Goal: Transaction & Acquisition: Purchase product/service

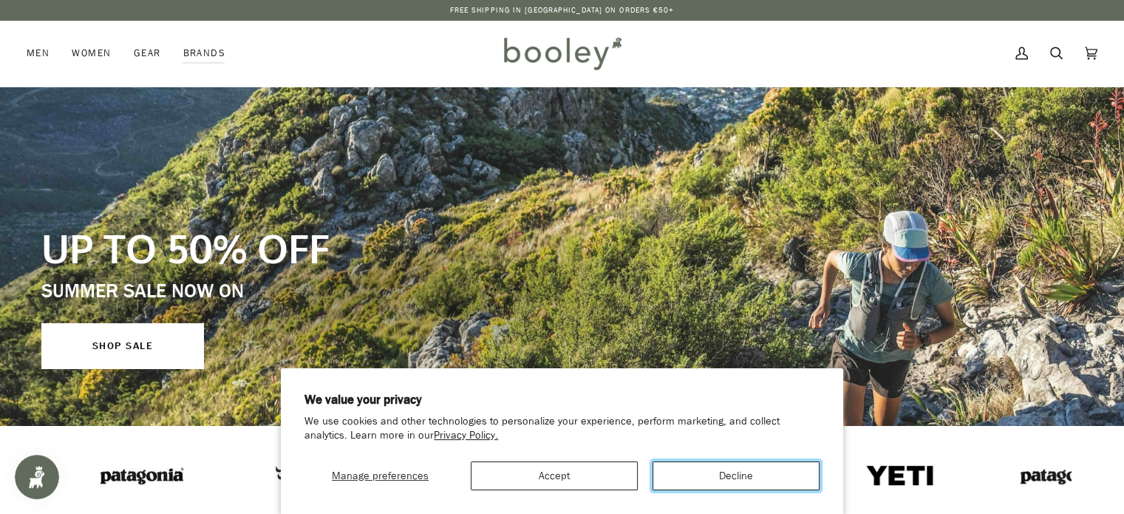
click at [717, 474] on button "Decline" at bounding box center [736, 475] width 167 height 29
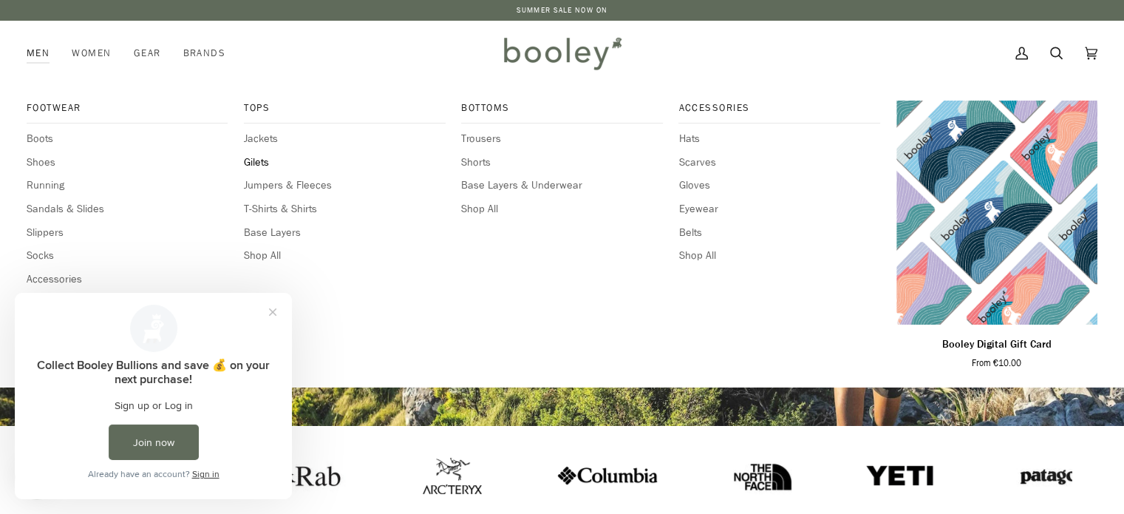
click at [256, 165] on span "Gilets" at bounding box center [344, 162] width 201 height 16
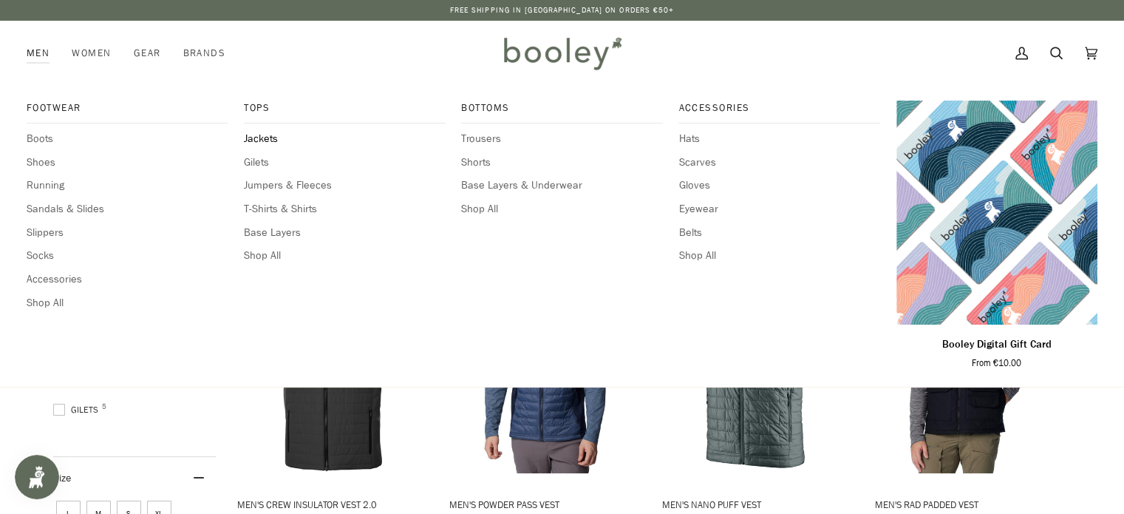
click at [260, 136] on span "Jackets" at bounding box center [344, 139] width 201 height 16
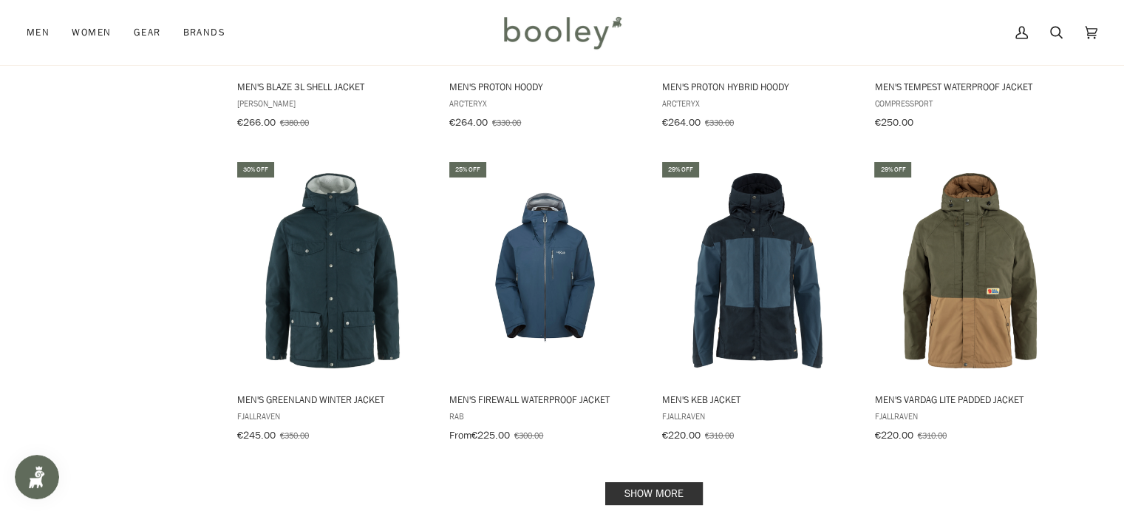
scroll to position [1508, 0]
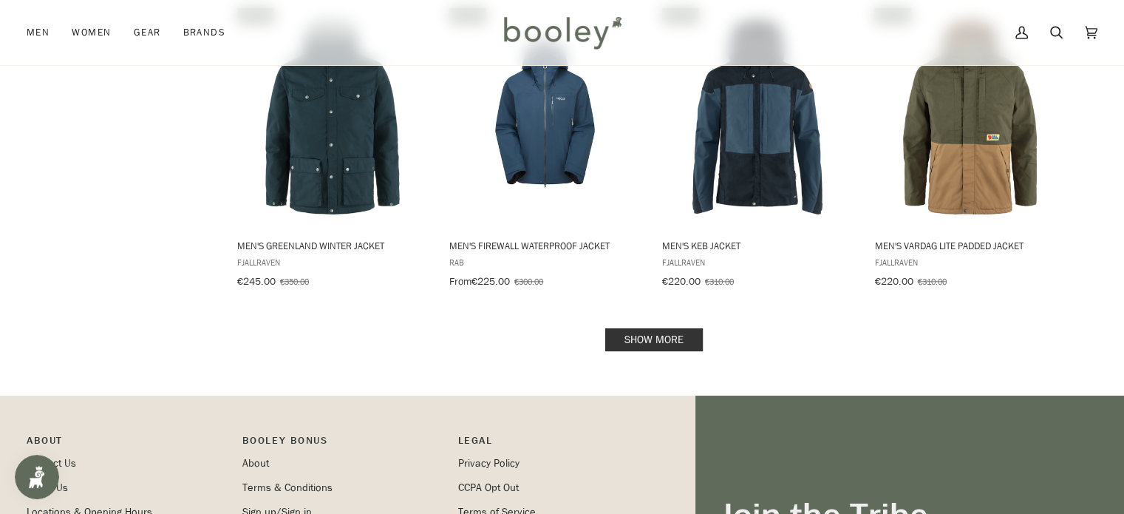
click at [632, 330] on link "Show more" at bounding box center [654, 339] width 98 height 23
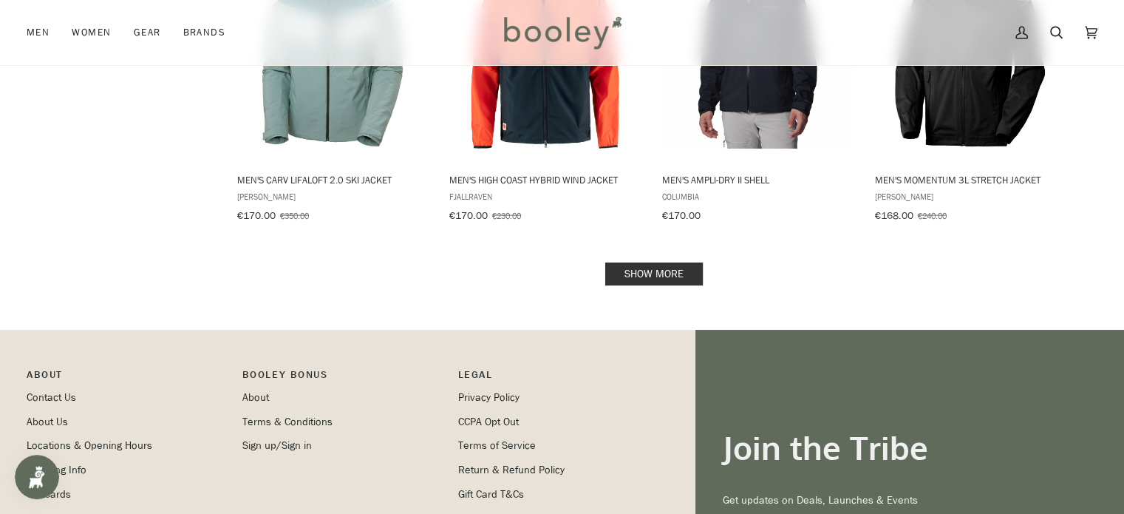
scroll to position [3163, 0]
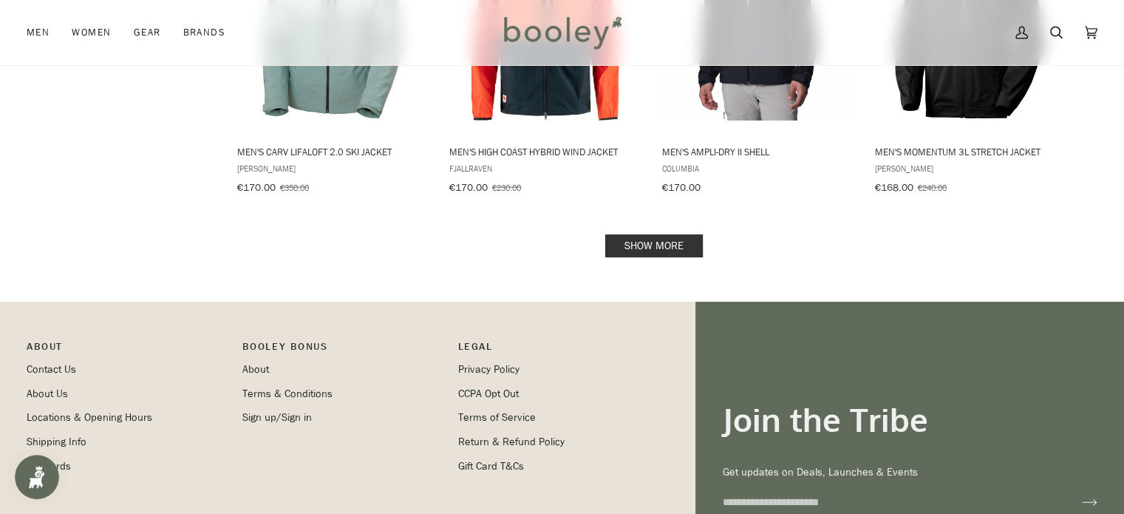
click at [623, 234] on link "Show more" at bounding box center [654, 245] width 98 height 23
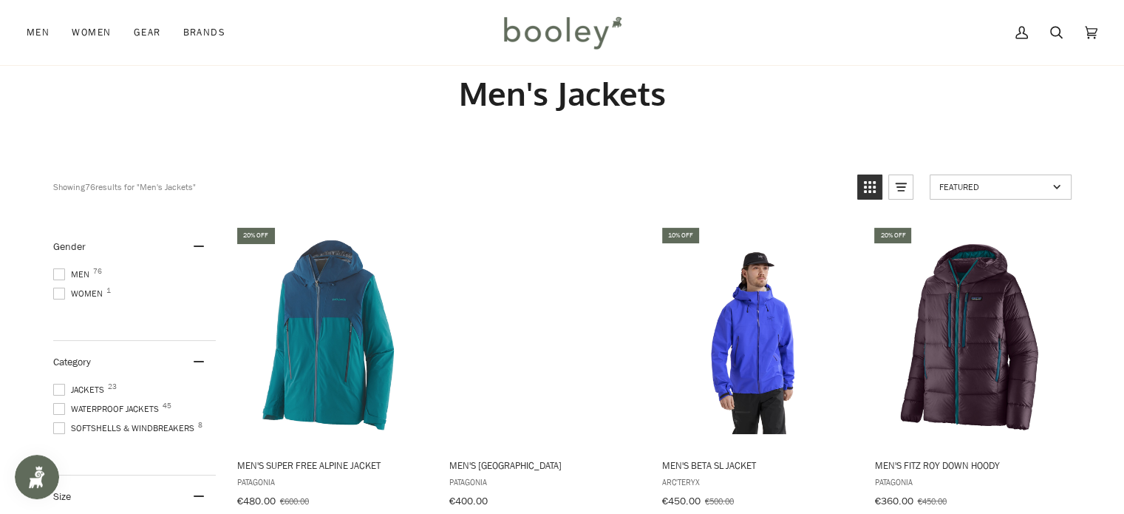
scroll to position [26, 0]
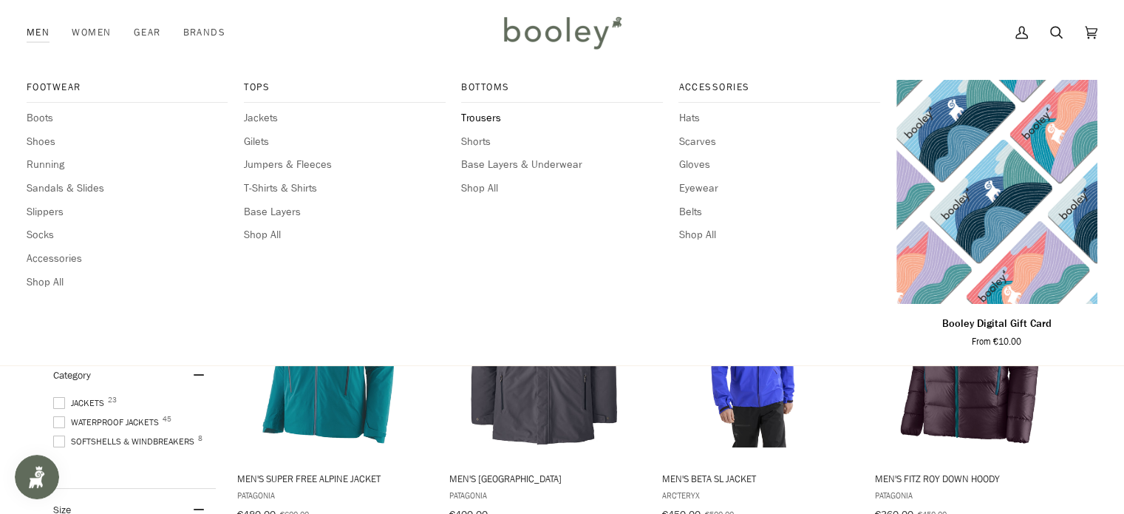
click at [486, 118] on span "Trousers" at bounding box center [561, 118] width 201 height 16
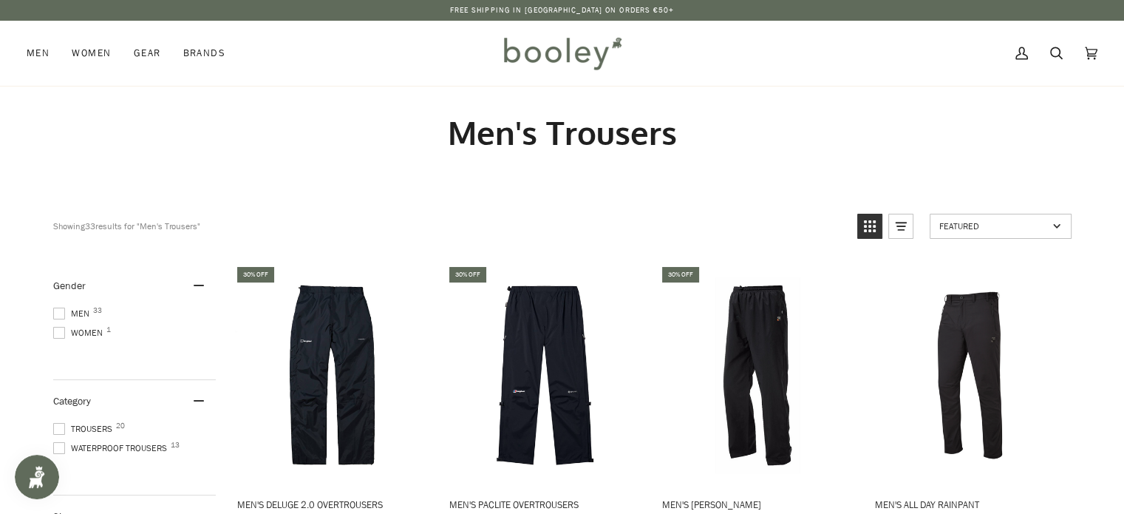
click at [58, 441] on span "Waterproof Trousers 13" at bounding box center [112, 447] width 118 height 13
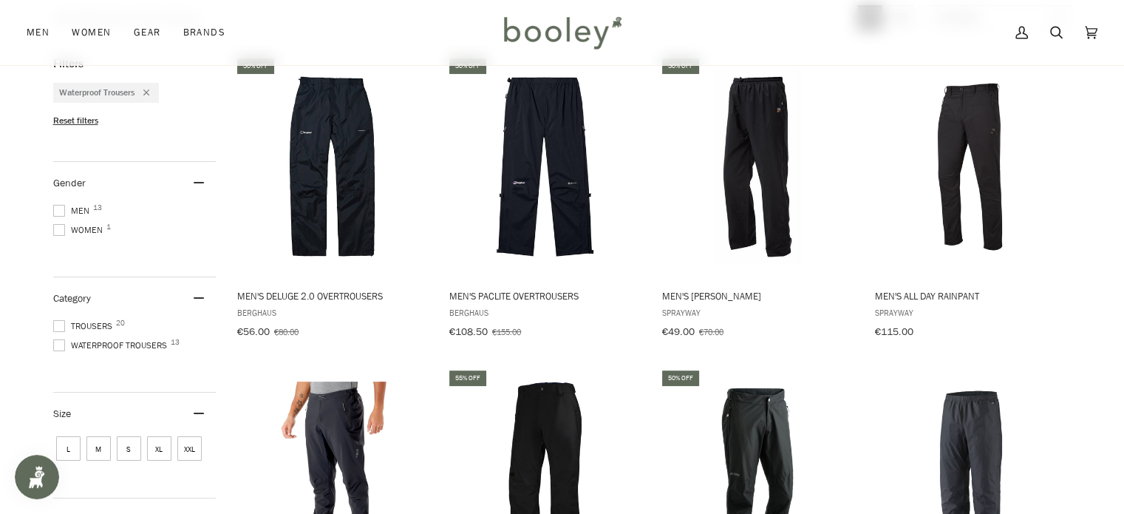
scroll to position [292, 0]
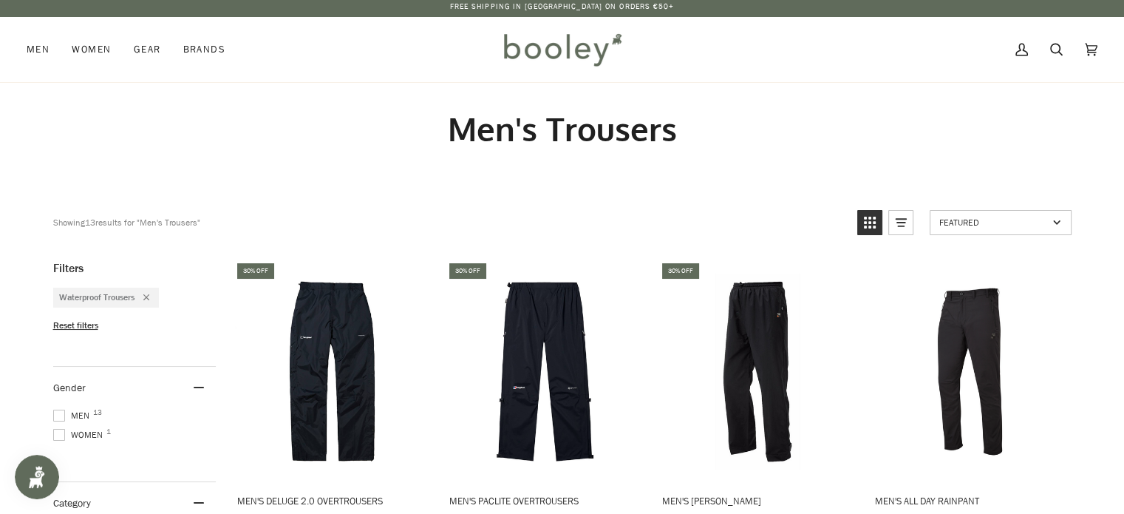
scroll to position [0, 0]
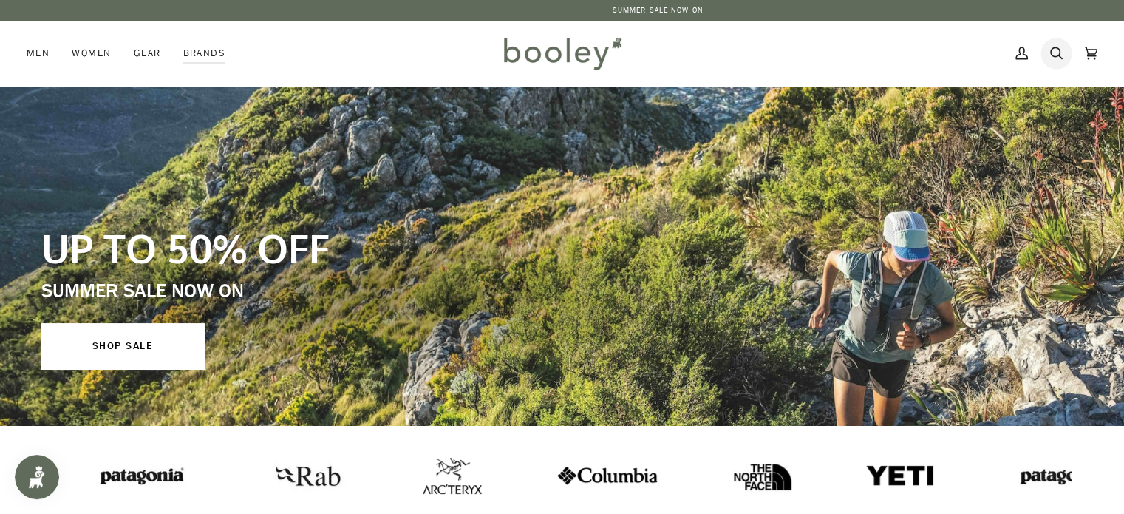
click at [1058, 61] on icon at bounding box center [1056, 53] width 13 height 22
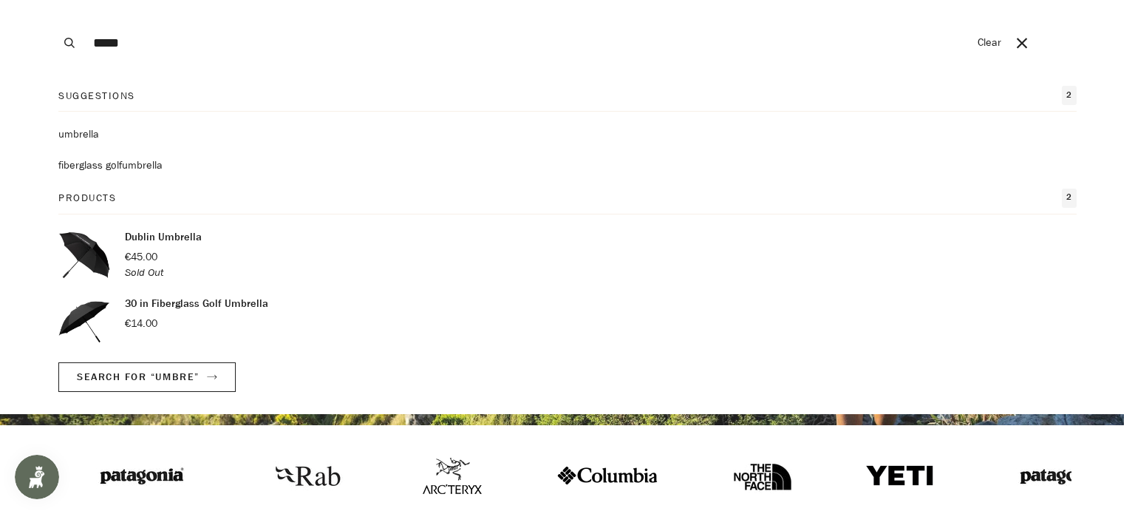
type input "*****"
click at [85, 135] on mark "umbre" at bounding box center [73, 134] width 30 height 14
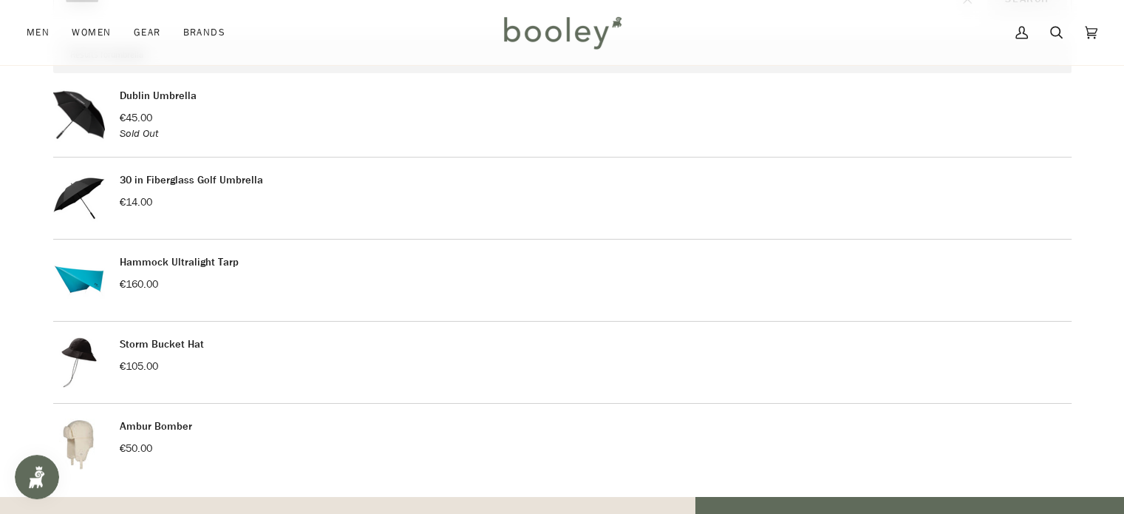
scroll to position [118, 0]
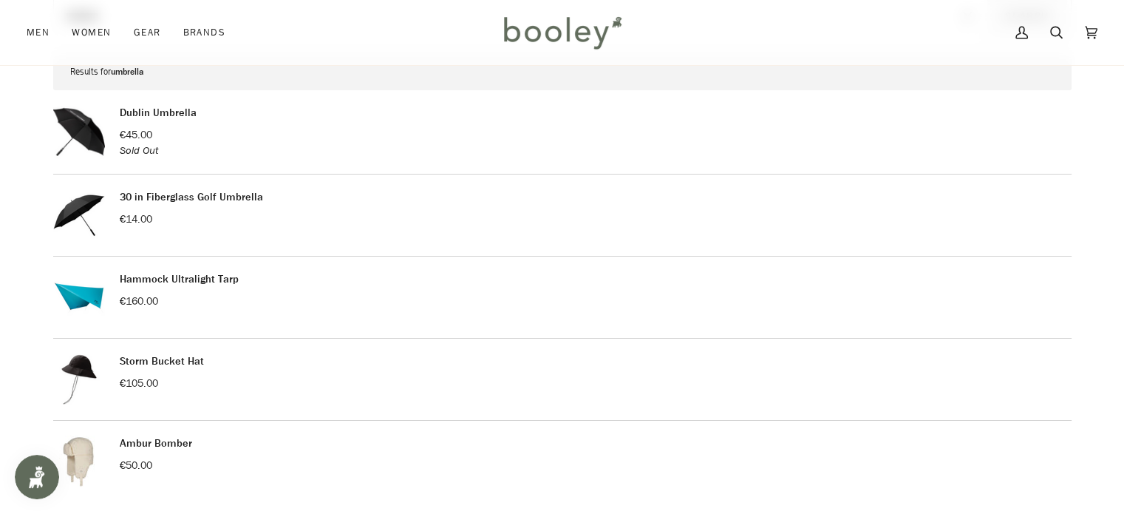
click at [159, 191] on link "30 in Fiberglass Golf Umbrella" at bounding box center [191, 197] width 143 height 14
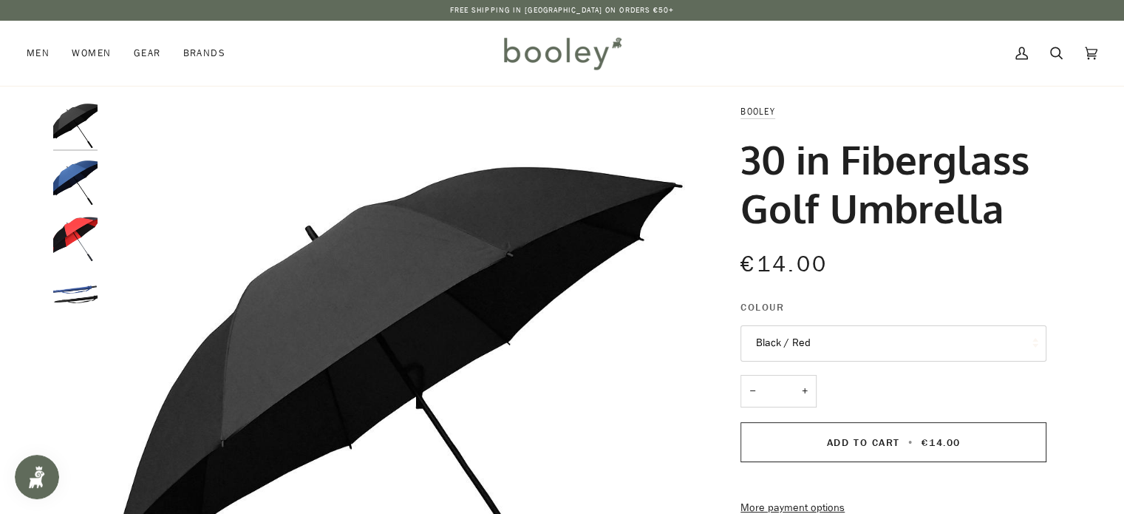
click at [72, 178] on img "30in Fiberglass Golf Umbrella Navy - booley Galway" at bounding box center [75, 182] width 44 height 44
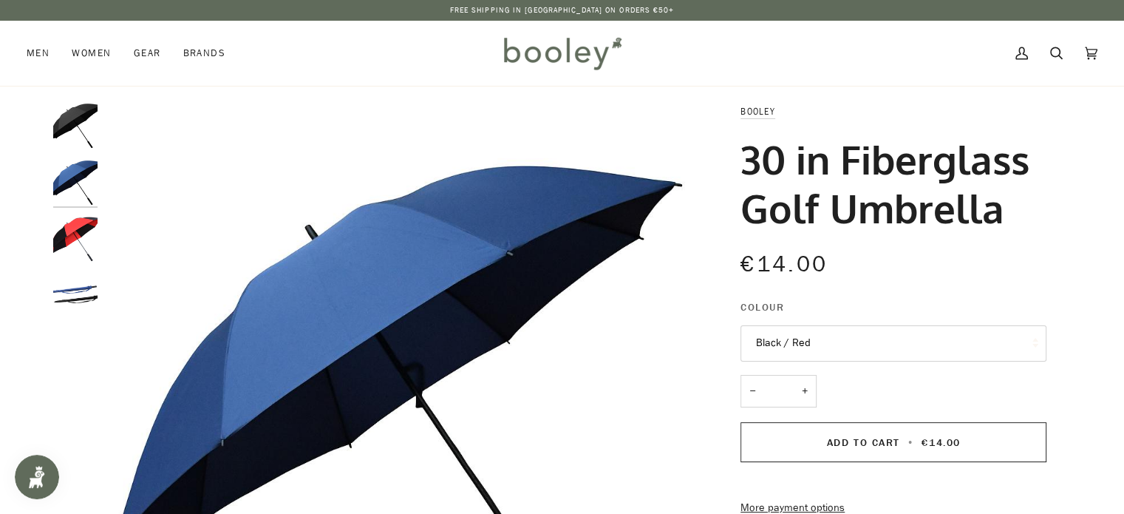
click at [66, 242] on img "30in Fiberglass Golf Umbrella Black / Red - booley Galway" at bounding box center [75, 239] width 44 height 44
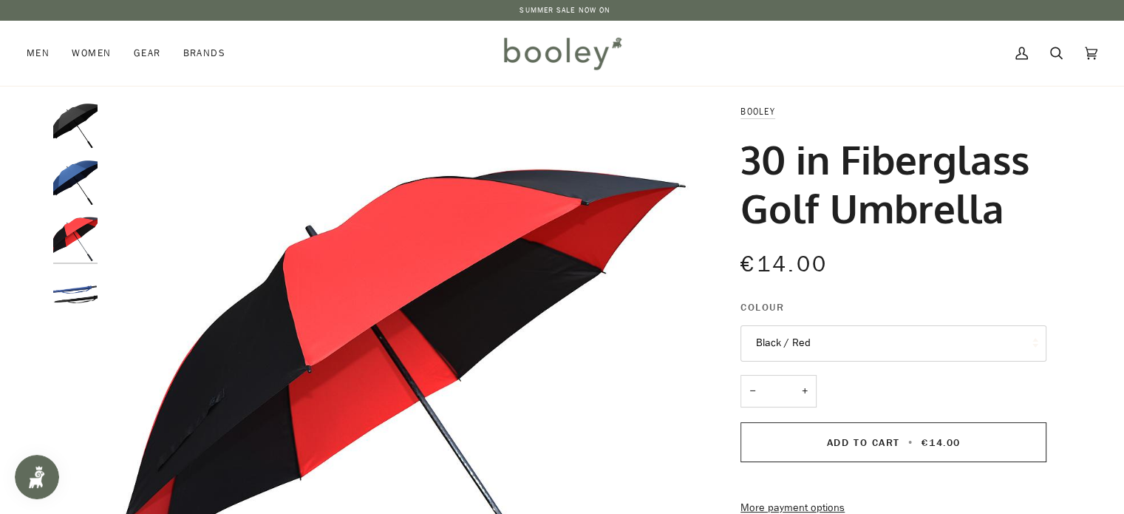
click at [65, 283] on img "30in Fiberglass Golf Umbrella - booley Galway" at bounding box center [75, 295] width 44 height 44
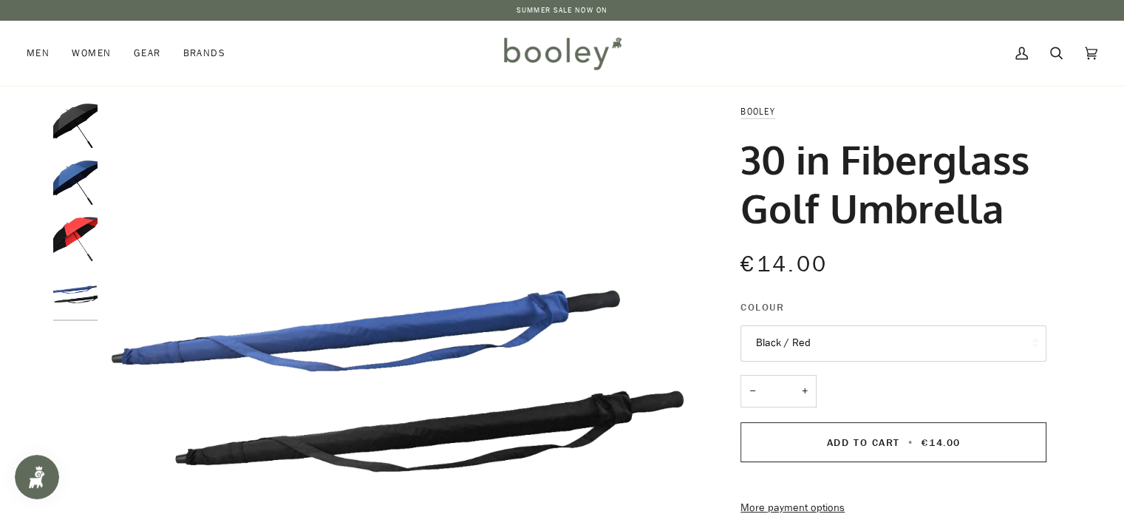
click at [76, 135] on img "30in Fiberglass Golf Umbrella Black - booley Galway" at bounding box center [75, 125] width 44 height 44
